Goal: Task Accomplishment & Management: Manage account settings

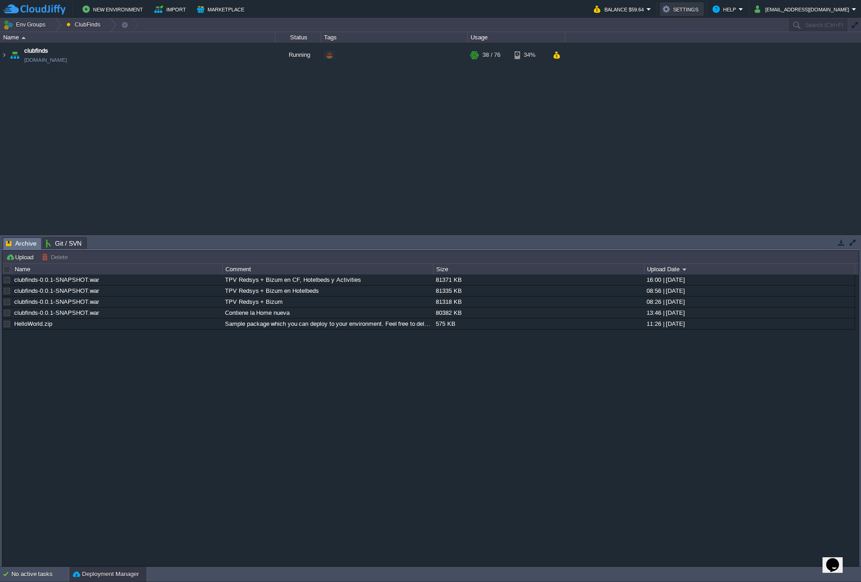
click at [585, 5] on button "Settings" at bounding box center [681, 9] width 38 height 11
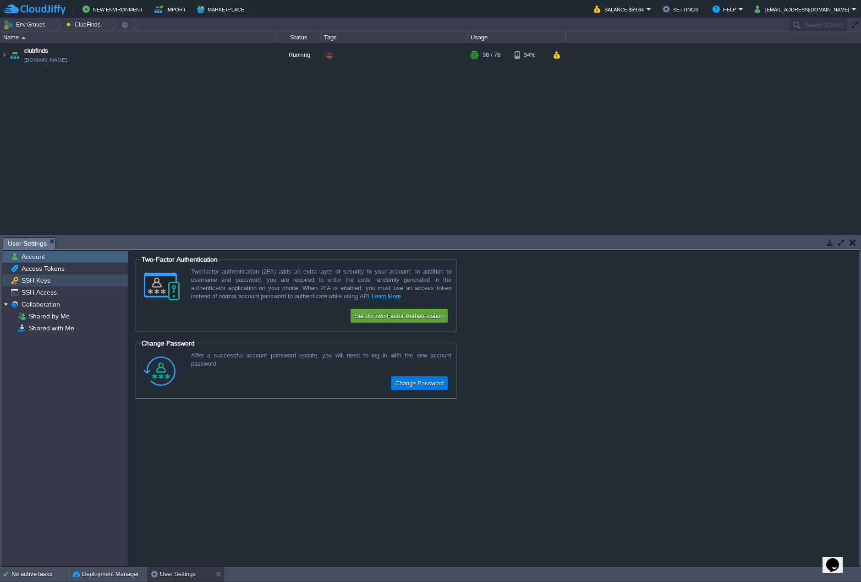
click at [66, 280] on div "SSH Keys" at bounding box center [65, 280] width 126 height 12
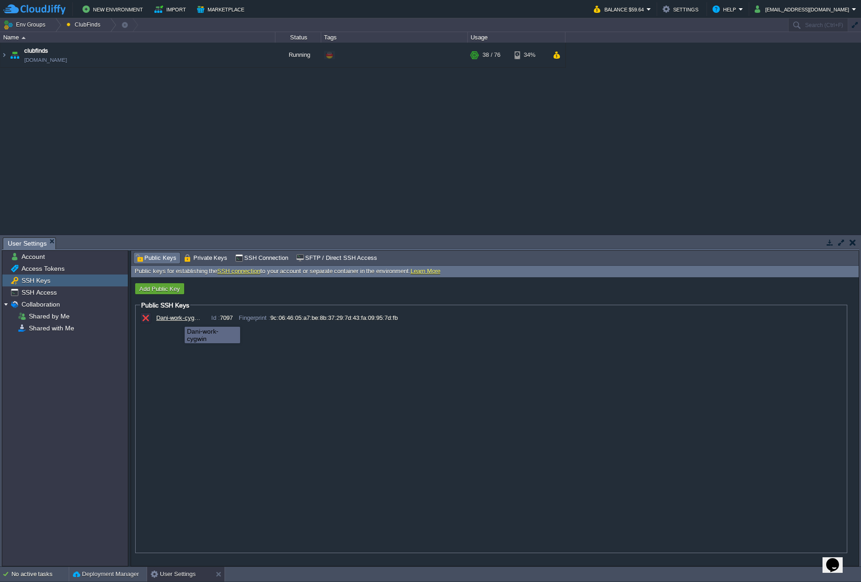
click at [178, 318] on div "Dani-work-cygwin" at bounding box center [179, 317] width 46 height 7
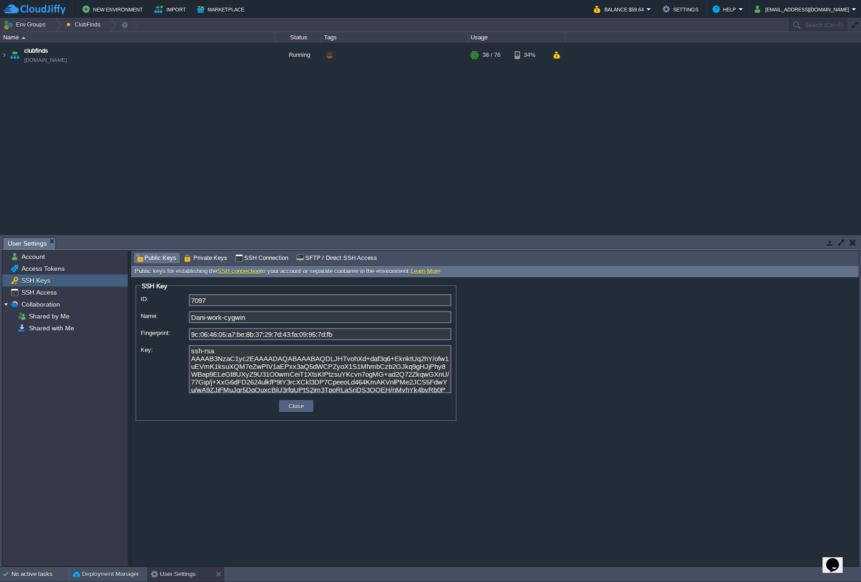
scroll to position [13, 0]
click at [289, 405] on button "Close" at bounding box center [296, 406] width 21 height 8
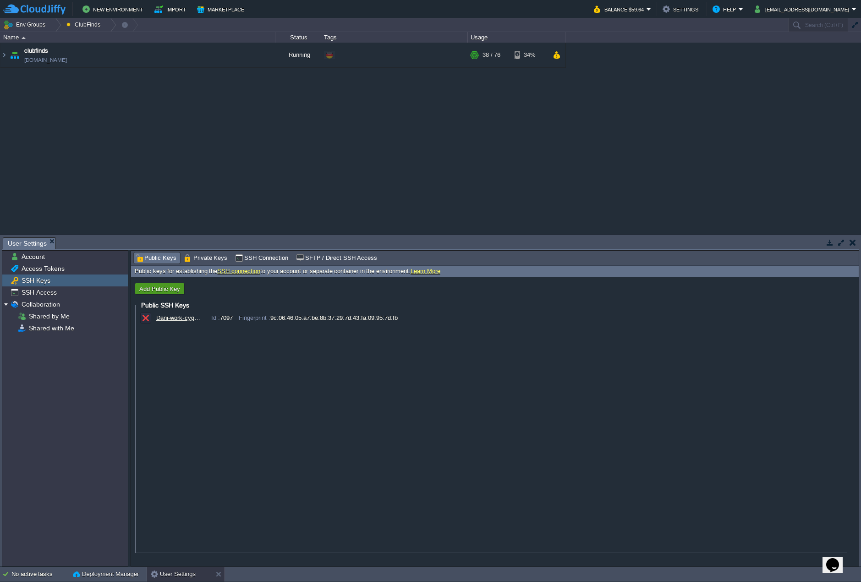
click at [177, 291] on button "Add Public Key" at bounding box center [160, 289] width 46 height 8
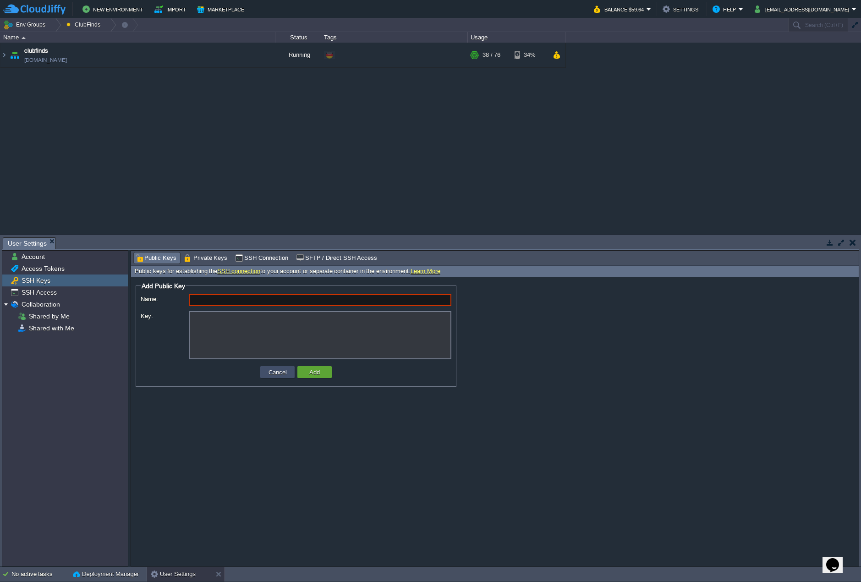
click at [271, 370] on button "Cancel" at bounding box center [278, 372] width 24 height 8
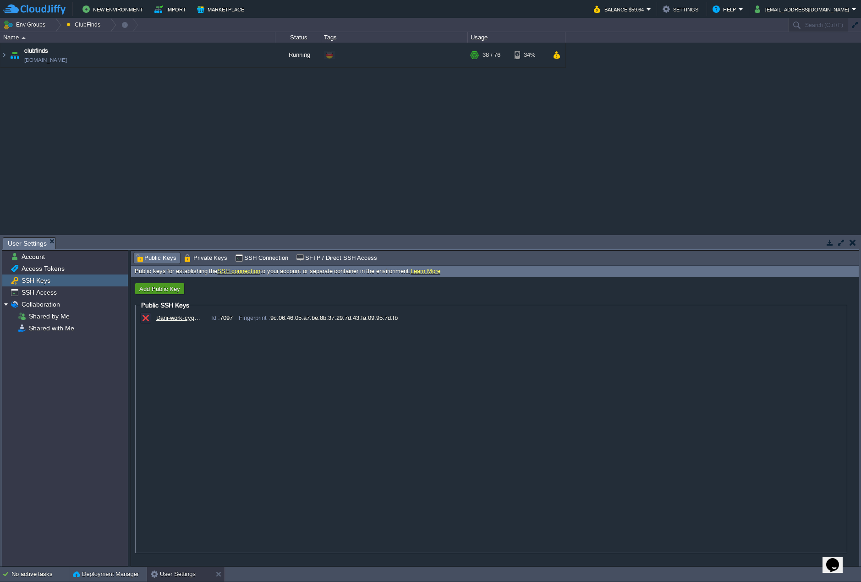
click at [169, 291] on button "Add Public Key" at bounding box center [160, 289] width 46 height 8
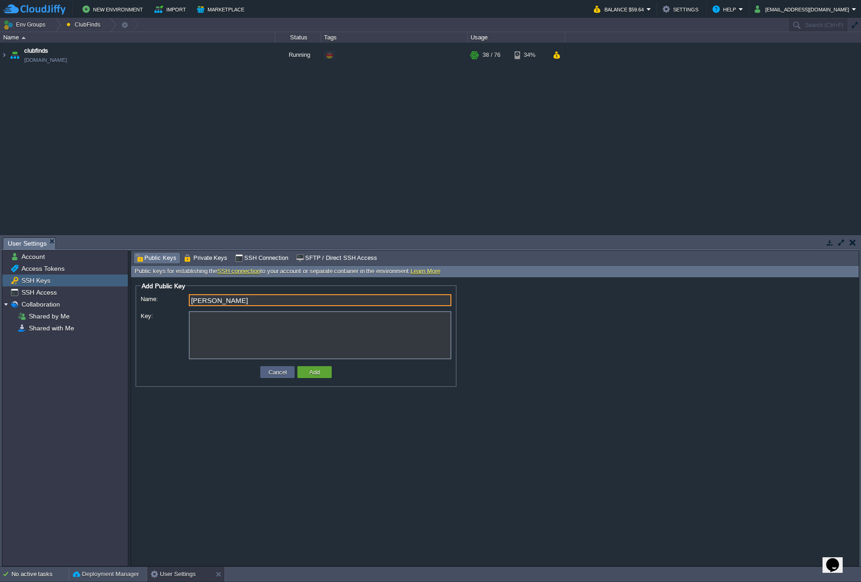
type input "[PERSON_NAME]"
paste textarea "AAAAB3NzaC1yc2EAAAADAQABAAABAQDJRAELHlTDXKLlBM1AyI56h96SZSyP9liP MeJg878KBnrLwT…"
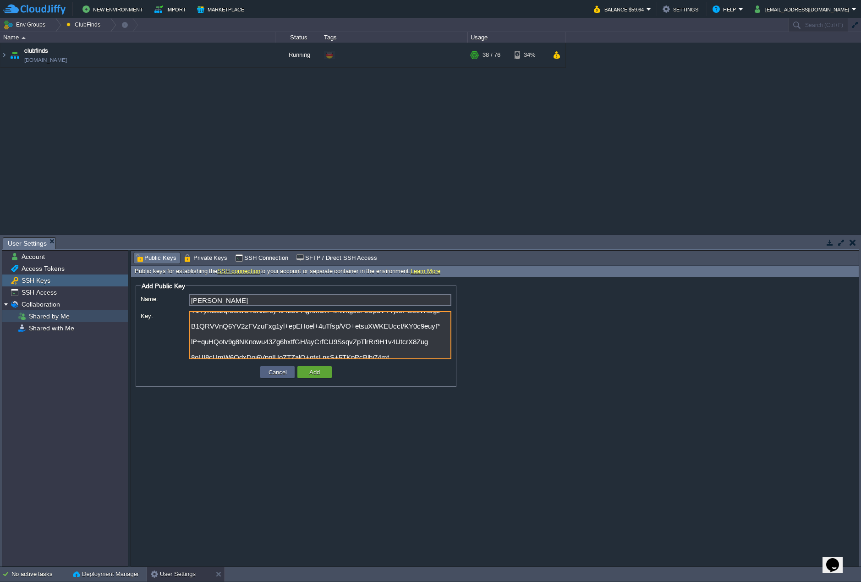
scroll to position [1, 0]
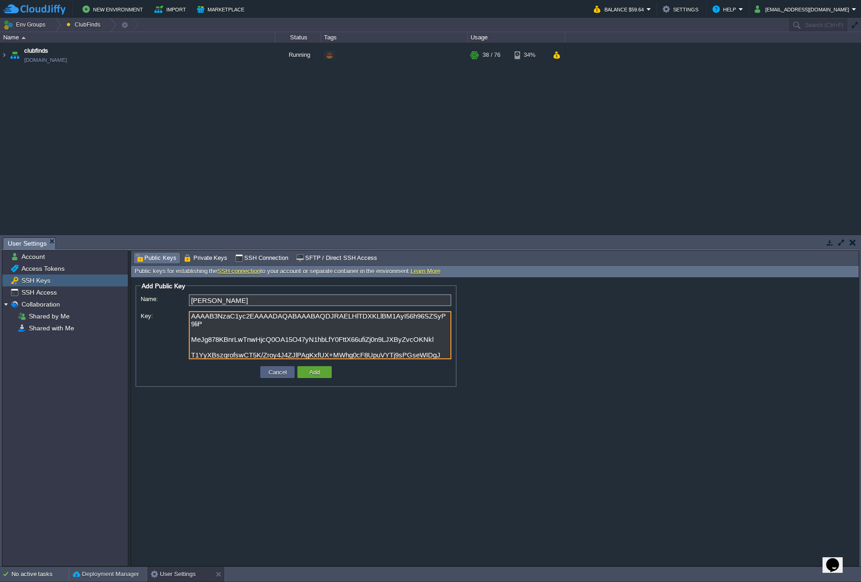
click at [340, 340] on textarea "AAAAB3NzaC1yc2EAAAADAQABAAABAQDJRAELHlTDXKLlBM1AyI56h96SZSyP9liP MeJg878KBnrLwT…" at bounding box center [320, 335] width 263 height 48
paste textarea "MeJg878KBnrLwTnwHjcQ0OA15O47yN1hbLfY0FttX66ufiZj0n9LJXByZvcOKNkl T1YyXBszqrofsw…"
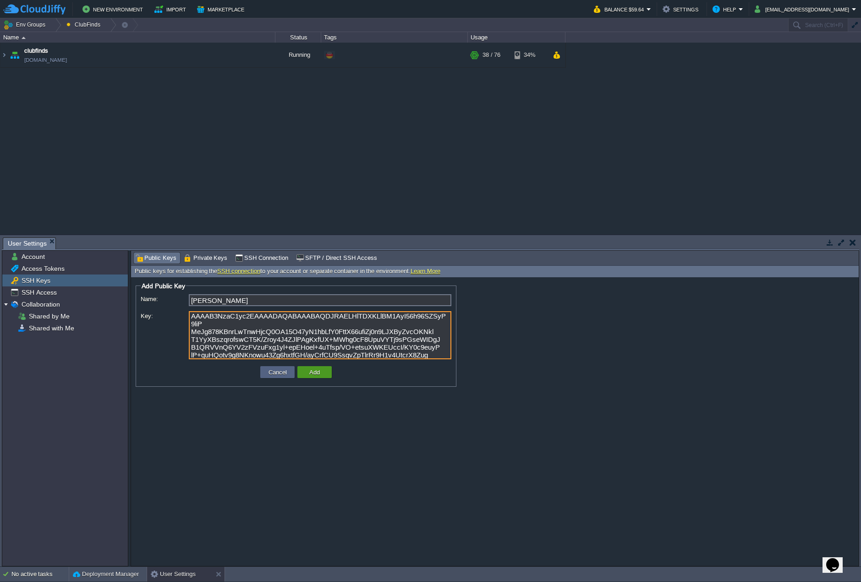
scroll to position [4, 0]
type textarea "AAAAB3NzaC1yc2EAAAADAQABAAABAQDJRAELHlTDXKLlBM1AyI56h96SZSyP9liP MeJg878KBnrLwT…"
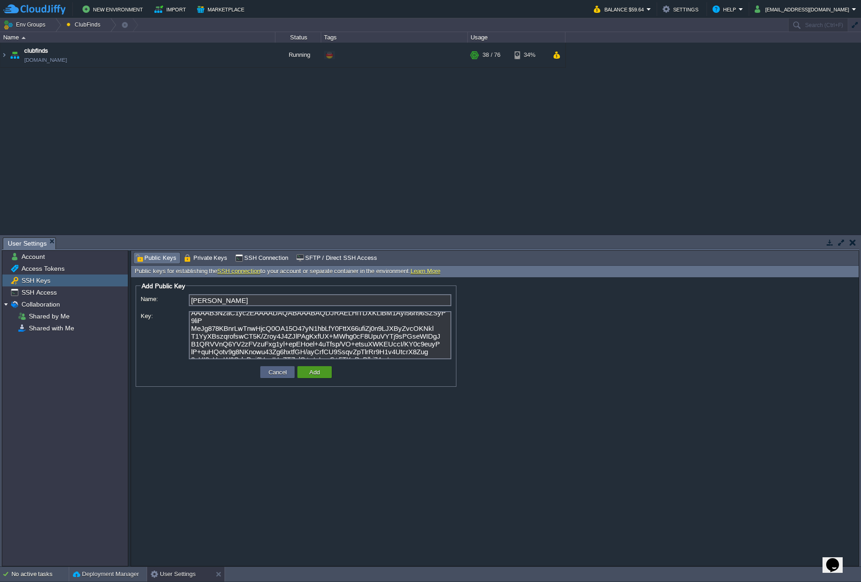
click at [319, 372] on button "Add" at bounding box center [314, 372] width 16 height 8
click at [403, 344] on textarea "AAAAB3NzaC1yc2EAAAADAQABAAABAQDJRAELHlTDXKLlBM1AyI56h96SZSyP9liP MeJg878KBnrLwT…" at bounding box center [320, 335] width 263 height 48
click at [323, 373] on td "Add" at bounding box center [314, 372] width 34 height 12
click at [585, 47] on div "Invalid SSH key. Please recheck the key and try again." at bounding box center [791, 52] width 128 height 15
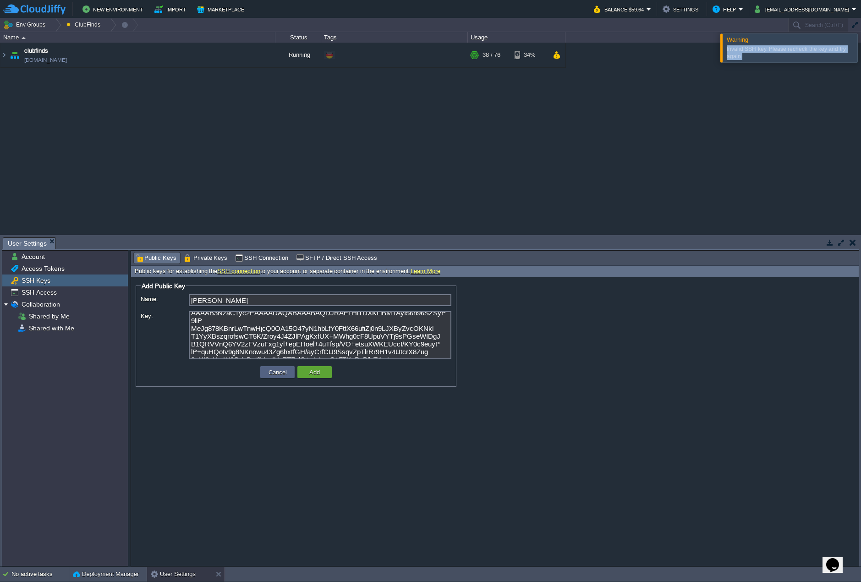
click at [585, 47] on div "Invalid SSH key. Please recheck the key and try again." at bounding box center [791, 52] width 128 height 15
copy div "Invalid SSH key. Please recheck the key and try again."
click at [270, 368] on td "Cancel" at bounding box center [277, 372] width 34 height 12
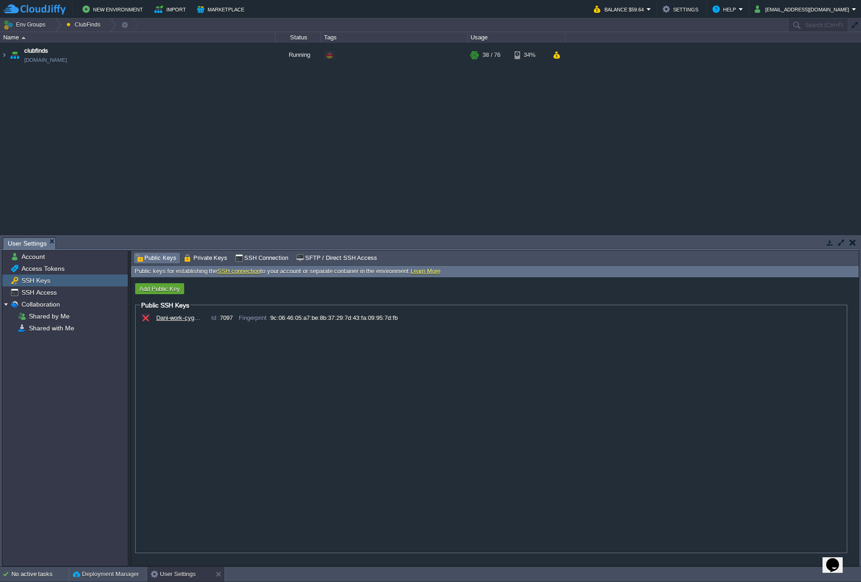
click at [167, 319] on div "Dani-work-cygwin" at bounding box center [179, 317] width 46 height 7
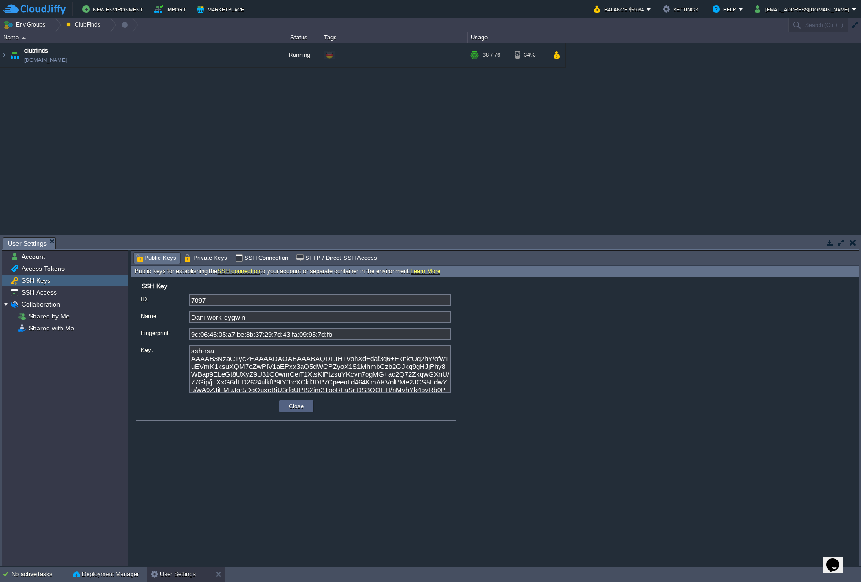
scroll to position [13, 0]
click at [287, 406] on button "Close" at bounding box center [296, 406] width 21 height 8
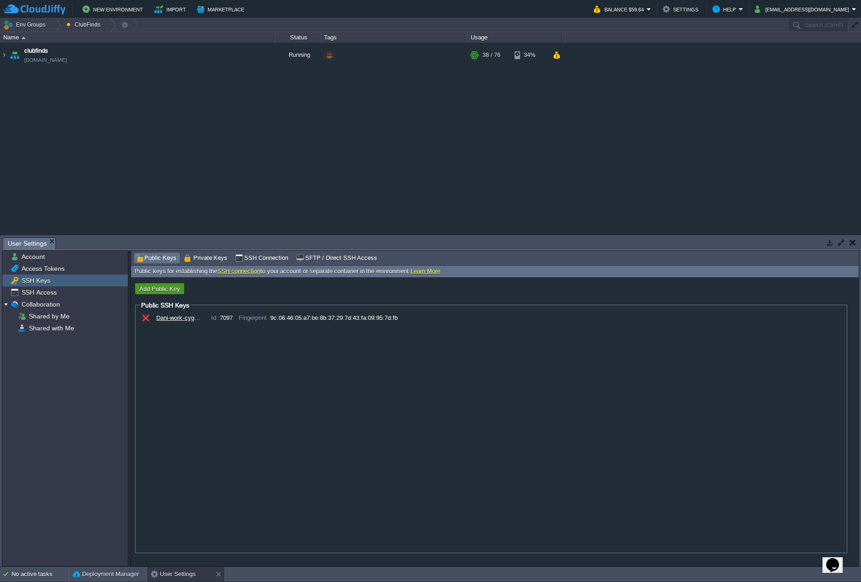
click at [164, 290] on button "Add Public Key" at bounding box center [160, 289] width 46 height 8
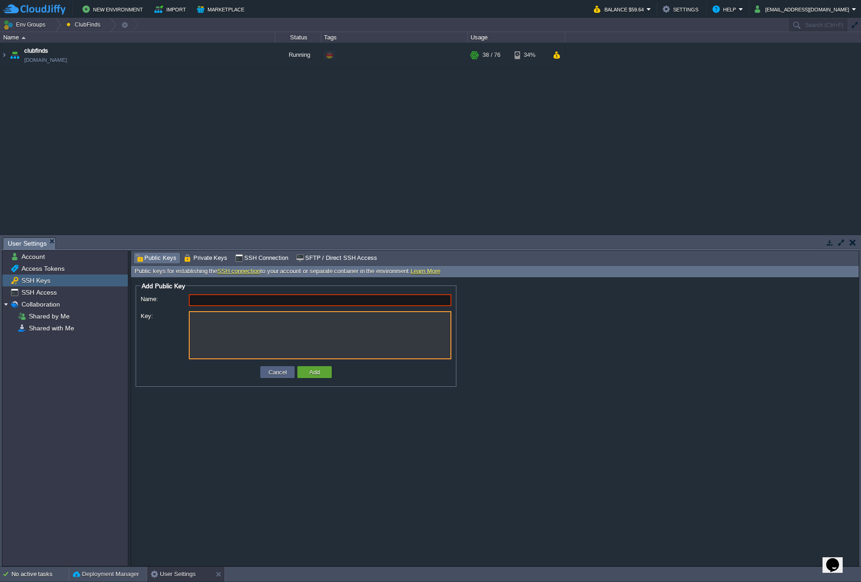
click at [226, 339] on textarea "Key:" at bounding box center [320, 335] width 263 height 48
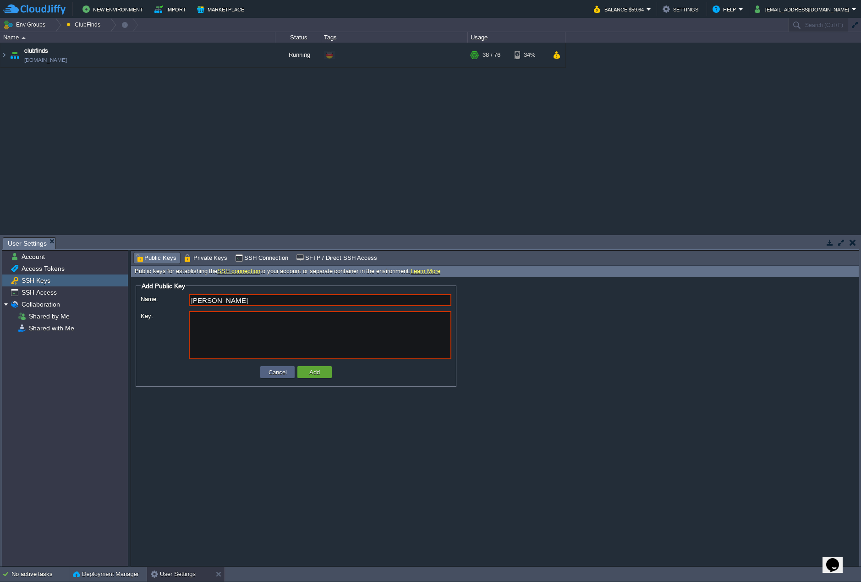
type input "[PERSON_NAME]"
paste textarea "AAAAB3NzaC1yc2EAAAADAQABAAABAQDJRAELHlTDXKLlBM1AyI56h96SZSyP9liPMeJg878KBnrLwTn…"
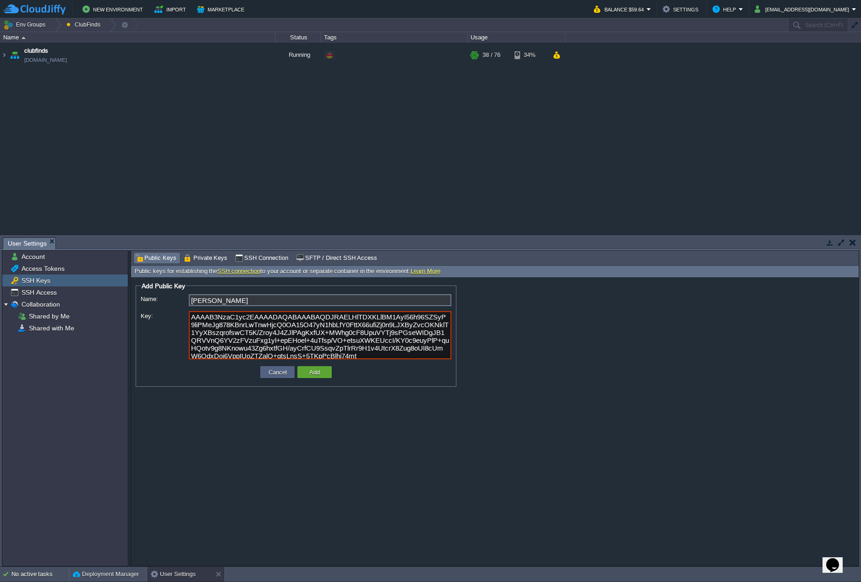
scroll to position [12, 0]
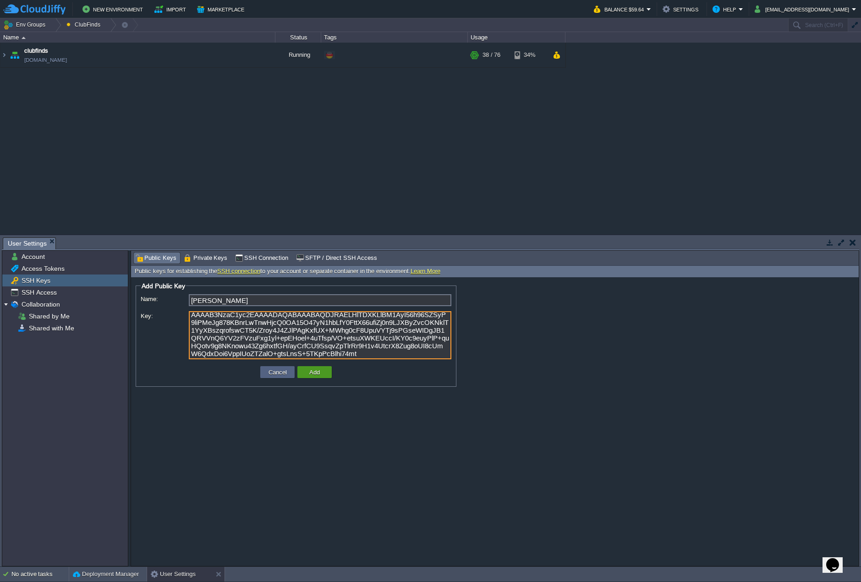
click at [307, 372] on button "Add" at bounding box center [314, 372] width 16 height 8
click at [294, 345] on textarea "AAAAB3NzaC1yc2EAAAADAQABAAABAQDJRAELHlTDXKLlBM1AyI56h96SZSyP9liPMeJg878KBnrLwTn…" at bounding box center [320, 335] width 263 height 48
click at [392, 332] on textarea "AAAAB3NzaC1yc2EAAAADAQABAAABAQDJRAELHlTDXKLlBM1AyI56h96SZSyP9liPMeJg878KBnrLwTn…" at bounding box center [320, 335] width 263 height 48
paste textarea
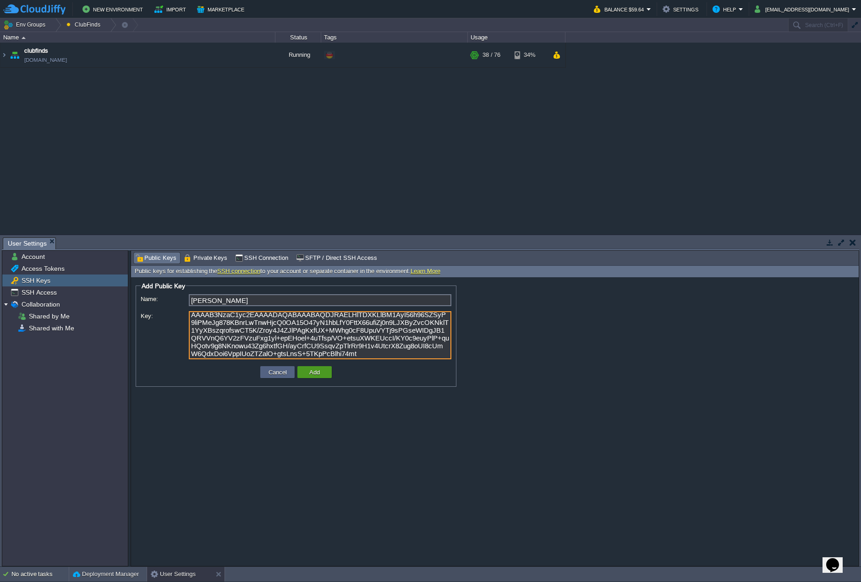
type textarea "AAAAB3NzaC1yc2EAAAADAQABAAABAQDJRAELHlTDXKLlBM1AyI56h96SZSyP9liPMeJg878KBnrLwTn…"
click at [317, 374] on button "Add" at bounding box center [314, 372] width 16 height 8
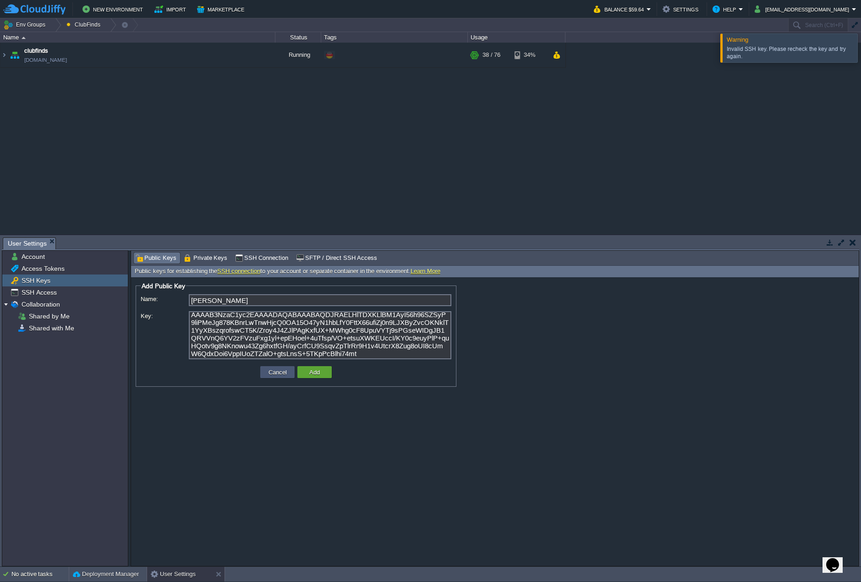
click at [278, 370] on button "Cancel" at bounding box center [278, 372] width 24 height 8
